Goal: Find specific page/section: Find specific page/section

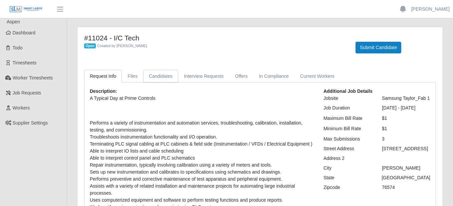
click at [157, 73] on link "Candidates" at bounding box center [160, 76] width 35 height 13
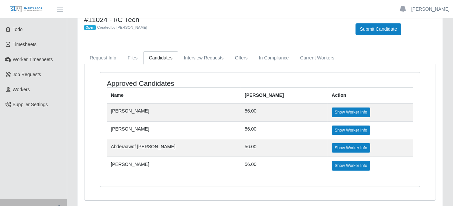
scroll to position [9, 0]
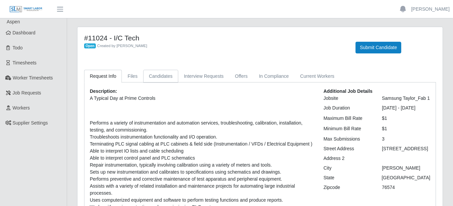
click at [153, 74] on link "Candidates" at bounding box center [160, 76] width 35 height 13
click at [191, 74] on link "Interview Requests" at bounding box center [203, 76] width 51 height 13
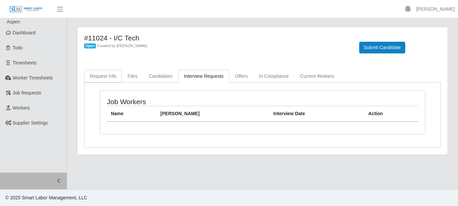
click at [116, 73] on link "Request Info" at bounding box center [103, 76] width 38 height 13
